Goal: Information Seeking & Learning: Learn about a topic

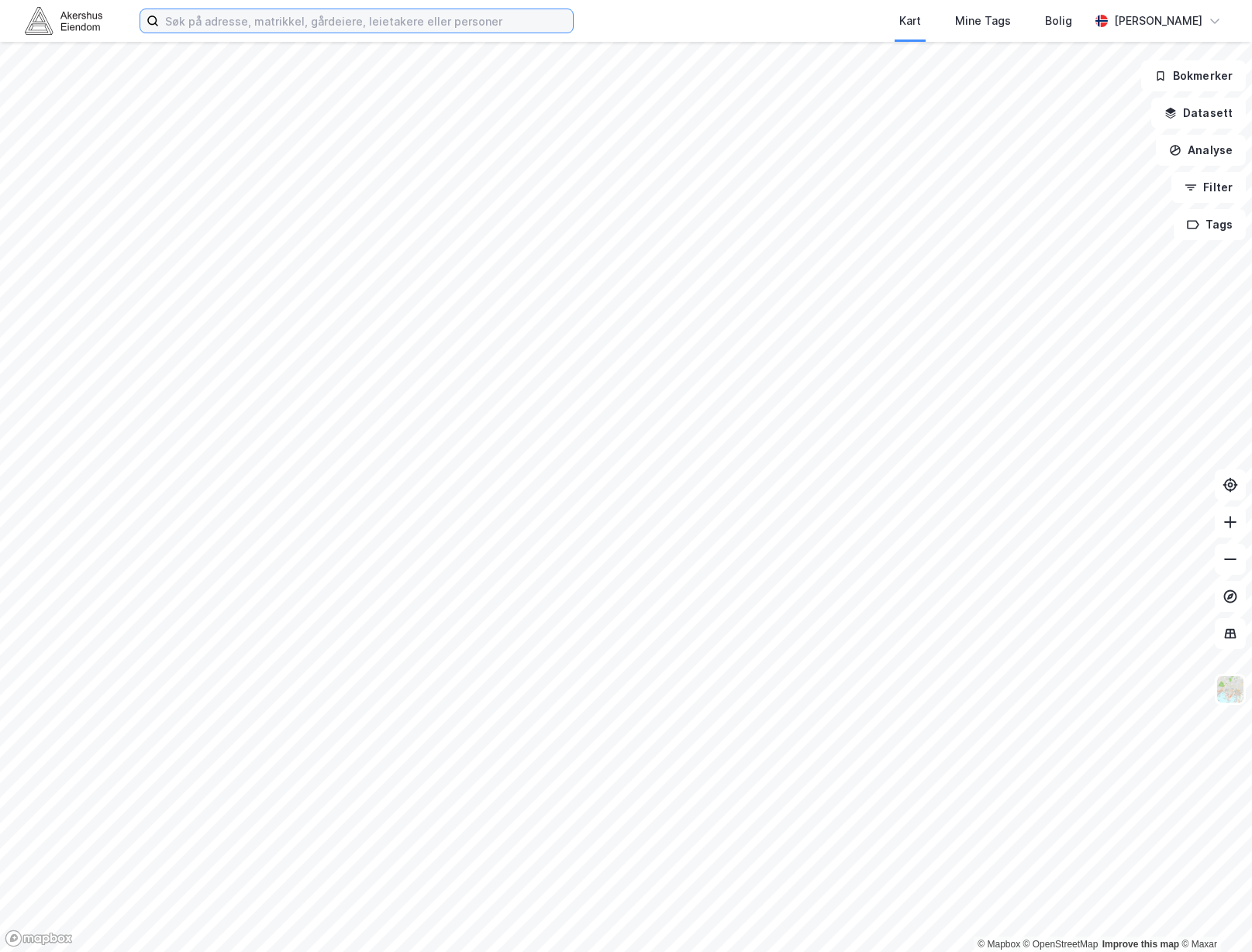
click at [309, 32] on input at bounding box center [365, 20] width 414 height 23
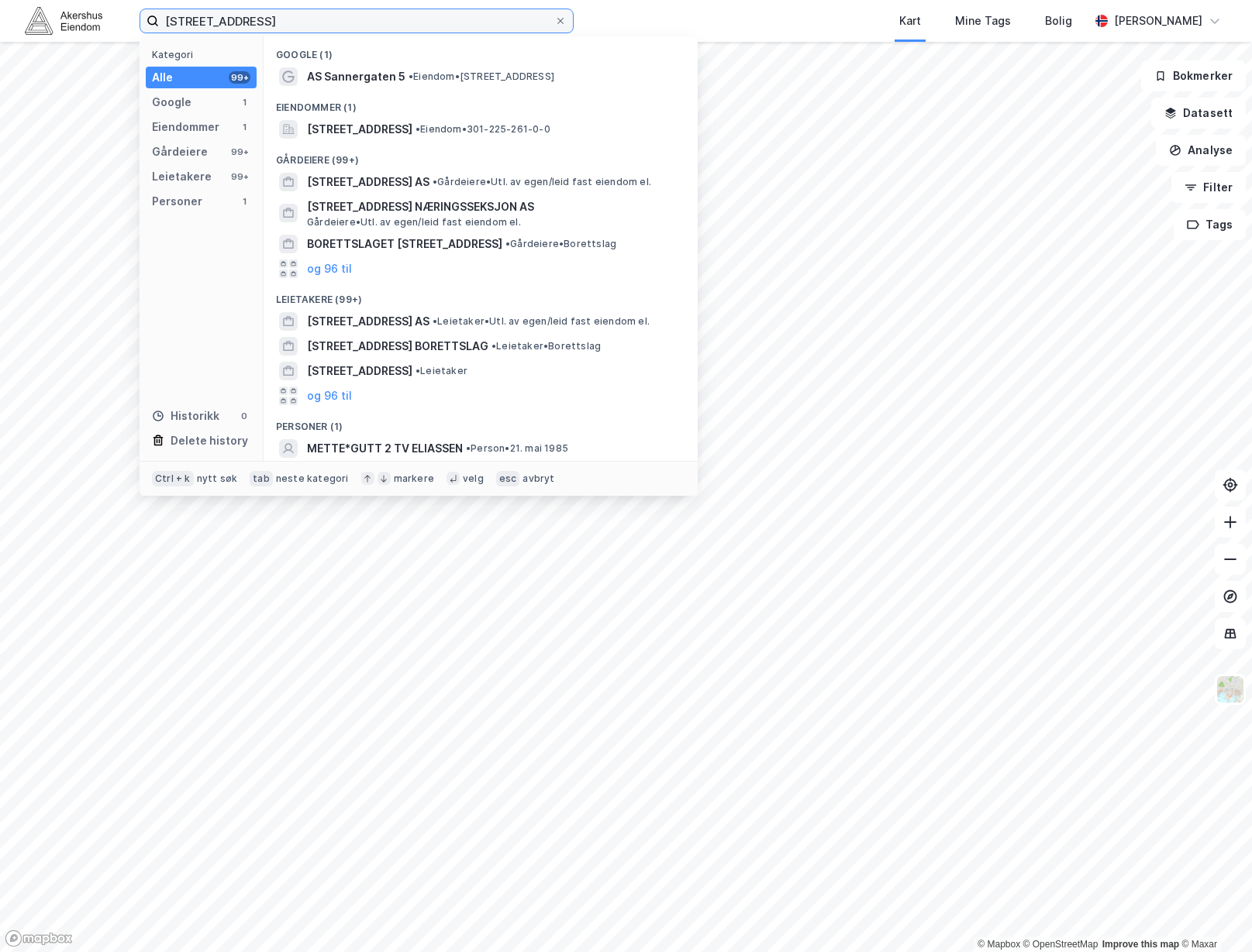
type input "[STREET_ADDRESS]"
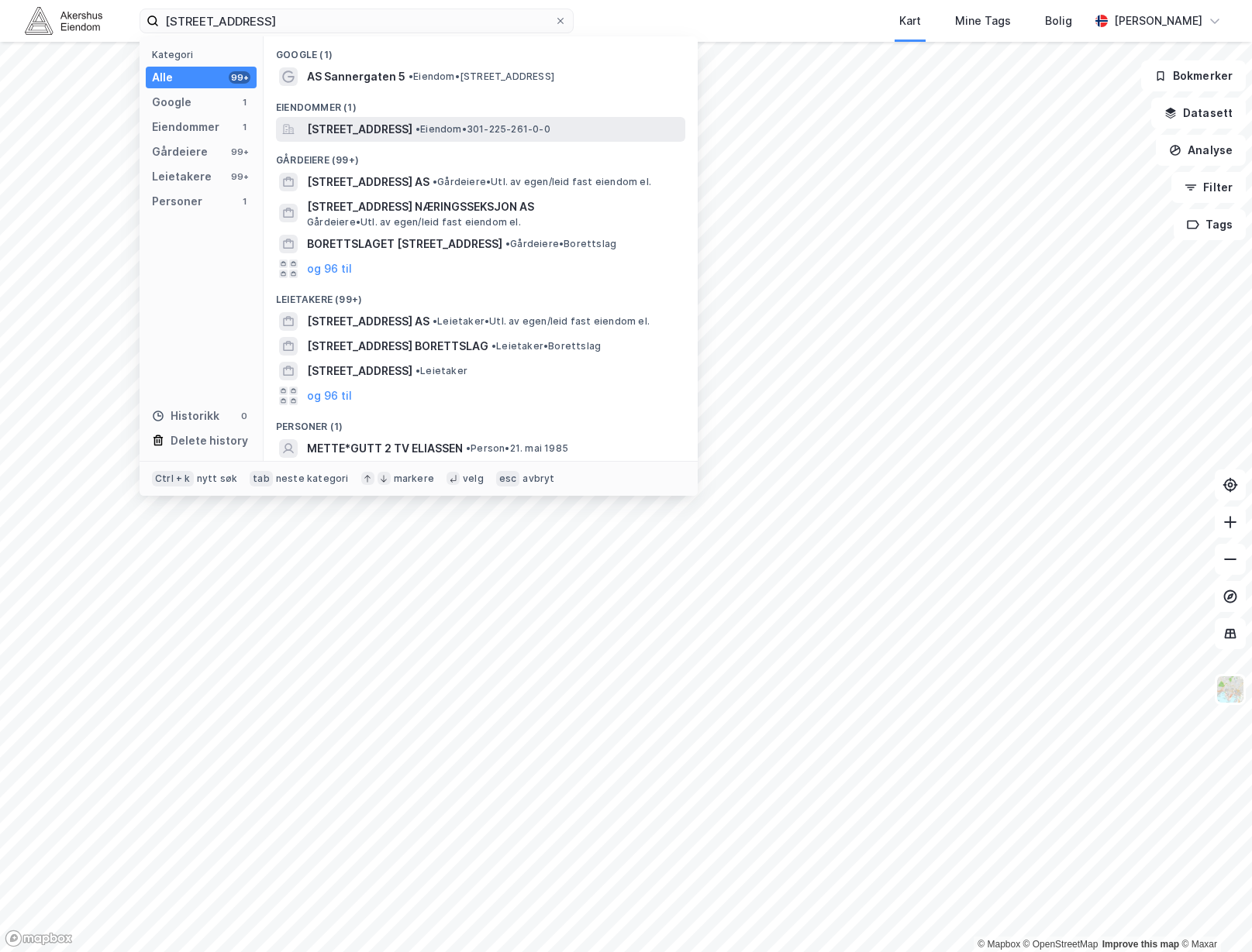
click at [412, 129] on span "[STREET_ADDRESS]" at bounding box center [360, 129] width 105 height 19
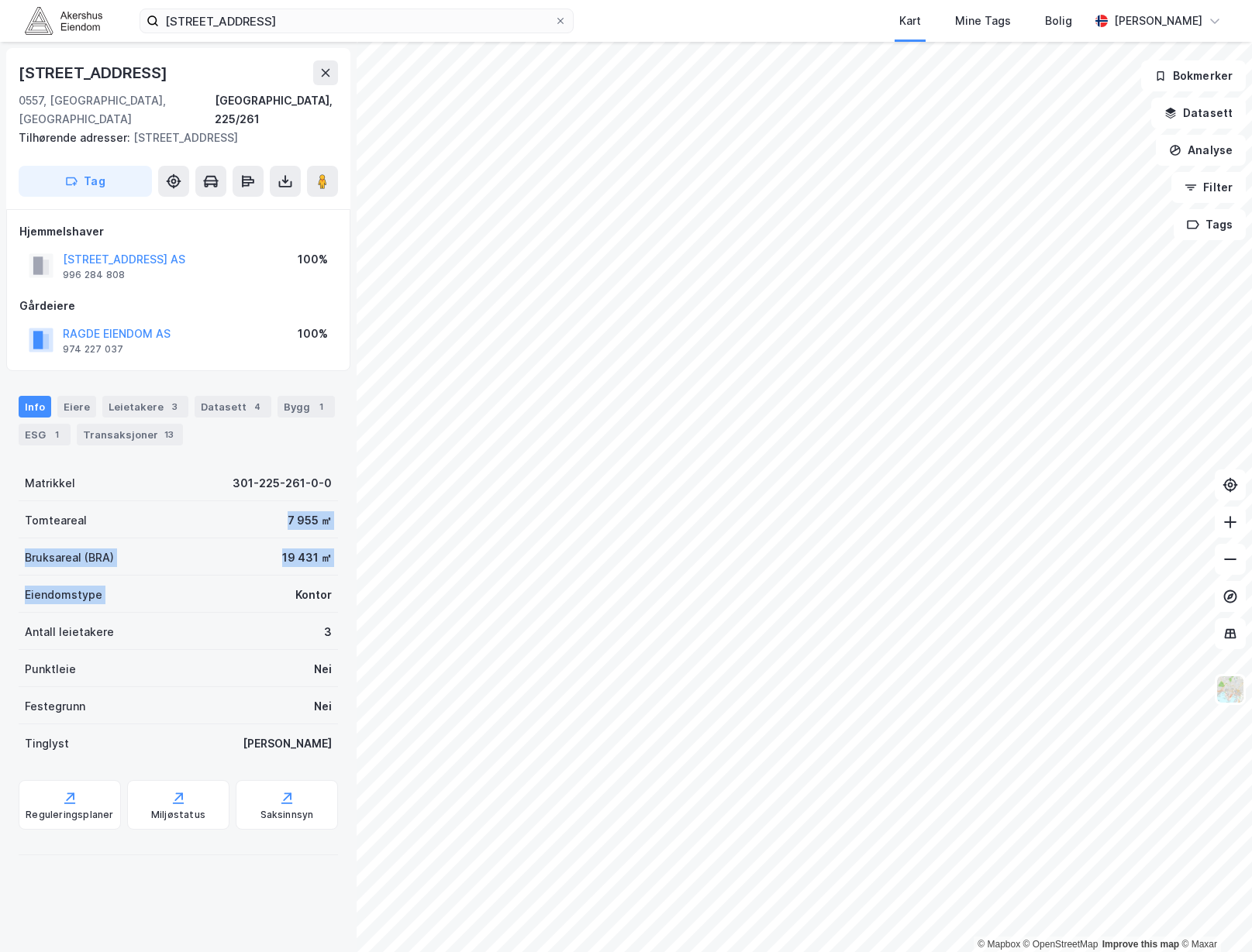
drag, startPoint x: 234, startPoint y: 499, endPoint x: 223, endPoint y: 585, distance: 86.7
click at [253, 571] on div "Matrikkel 301-225-261-0-0 Tomteareal 7 955 ㎡ Bruksareal (BRA) 19 431 ㎡ Eiendoms…" at bounding box center [178, 613] width 319 height 298
click at [220, 586] on div "Eiendomstype Kontor" at bounding box center [178, 594] width 319 height 37
